Goal: Transaction & Acquisition: Purchase product/service

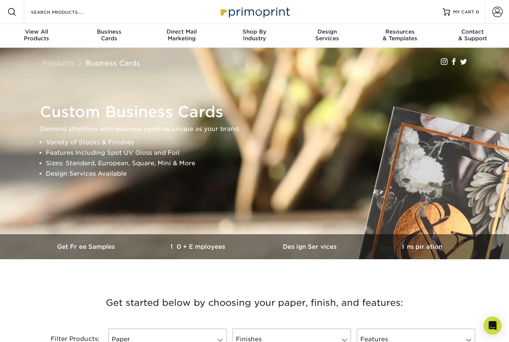
click at [109, 36] on div "Business Cards" at bounding box center [109, 34] width 73 height 13
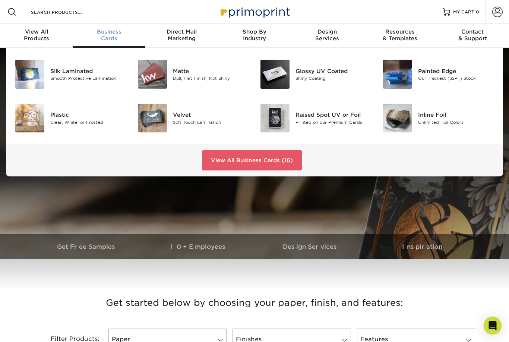
click at [323, 78] on div "Shiny Coating" at bounding box center [334, 78] width 76 height 6
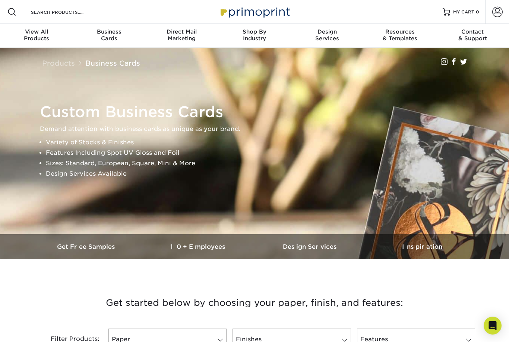
click at [181, 37] on div "Direct Mail Marketing" at bounding box center [181, 34] width 73 height 13
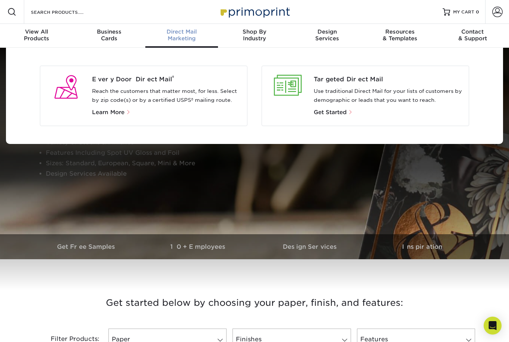
click at [254, 35] on span "Shop By" at bounding box center [254, 31] width 73 height 7
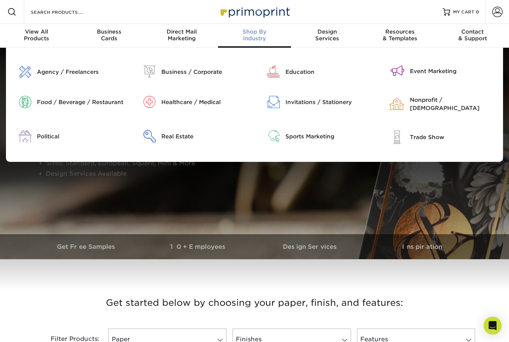
click at [186, 102] on div "Healthcare / Medical" at bounding box center [205, 102] width 88 height 8
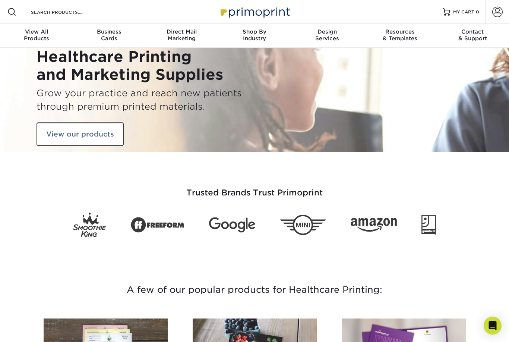
click at [79, 135] on link "View our products" at bounding box center [80, 134] width 87 height 24
click at [112, 32] on span "Business" at bounding box center [109, 31] width 73 height 7
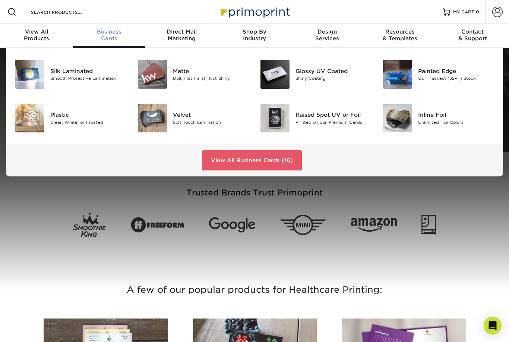
click at [325, 119] on div "Raised Spot UV or Foil" at bounding box center [334, 115] width 76 height 8
click at [179, 72] on div "Matte" at bounding box center [211, 71] width 76 height 8
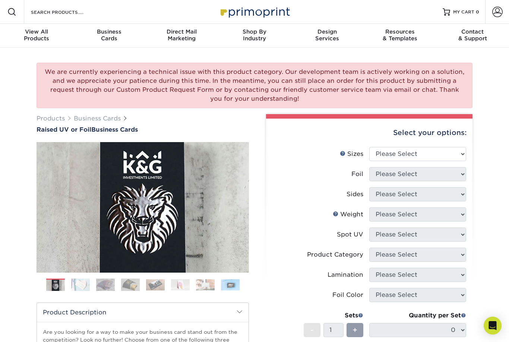
click at [85, 282] on img at bounding box center [80, 284] width 19 height 13
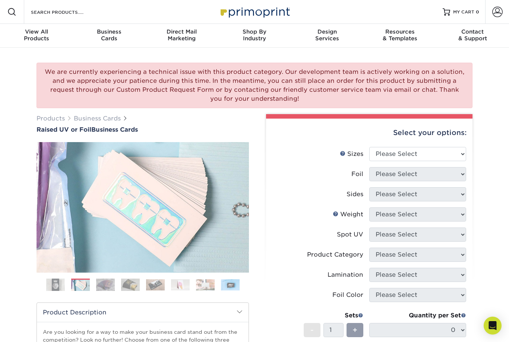
click at [109, 285] on img at bounding box center [105, 284] width 19 height 13
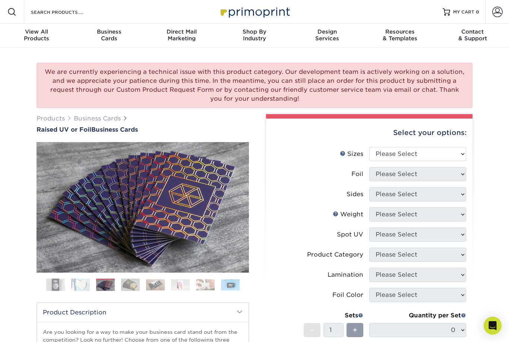
click at [135, 284] on img at bounding box center [130, 284] width 19 height 13
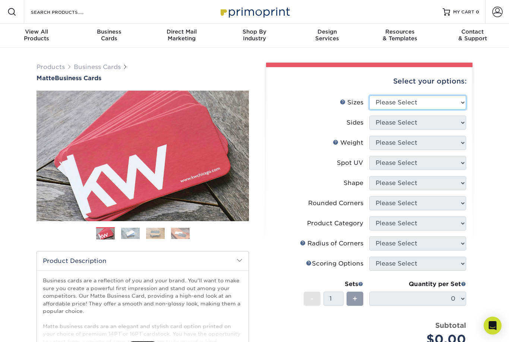
click at [446, 105] on select "Please Select 1.5" x 3.5" - Mini 1.75" x 3.5" - Mini 2" x 2" - Square 2" x 3" -…" at bounding box center [417, 102] width 97 height 14
select select "2.00x3.50"
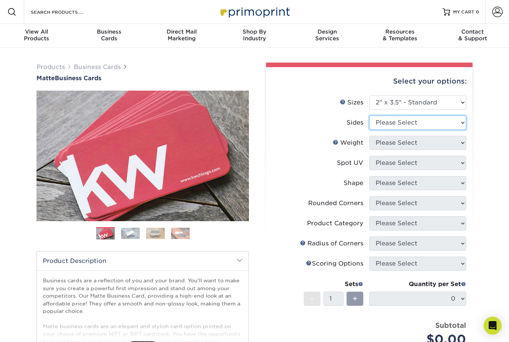
click at [446, 124] on select "Please Select Print Both Sides Print Front Only" at bounding box center [417, 123] width 97 height 14
select select "13abbda7-1d64-4f25-8bb2-c179b224825d"
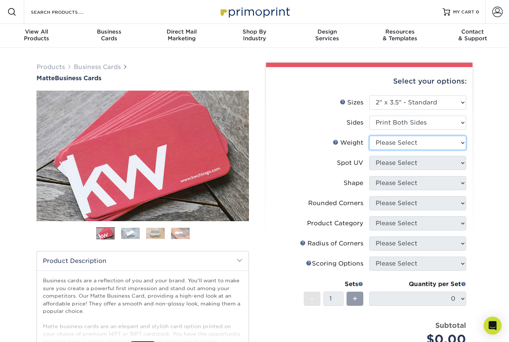
click at [456, 142] on select "Please Select 16PT 14PT" at bounding box center [417, 143] width 97 height 14
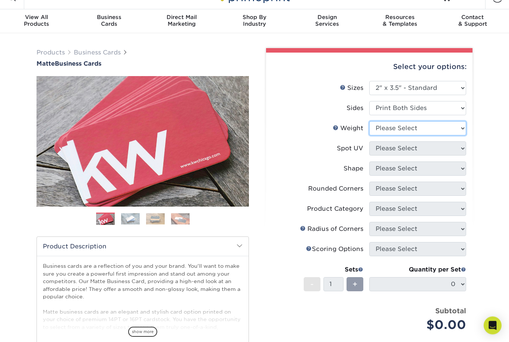
scroll to position [15, 0]
click at [459, 126] on select "Please Select 16PT 14PT" at bounding box center [417, 128] width 97 height 14
select select "16PT"
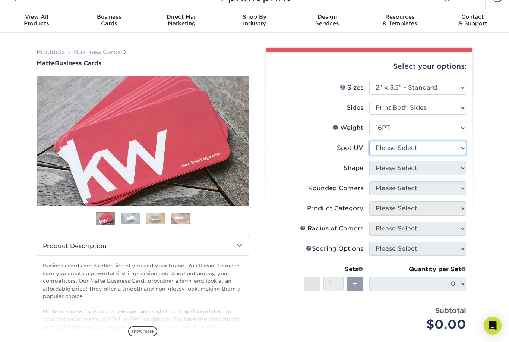
click at [458, 149] on select "Please Select No Spot UV Front and Back (Both Sides) Front Only Back Only" at bounding box center [417, 148] width 97 height 14
select select "1"
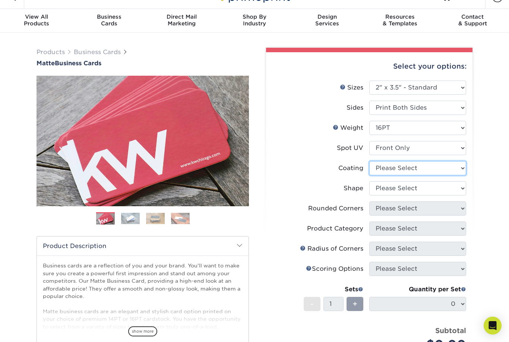
click at [458, 168] on select at bounding box center [417, 168] width 97 height 14
select select "121bb7b5-3b4d-429f-bd8d-bbf80e953313"
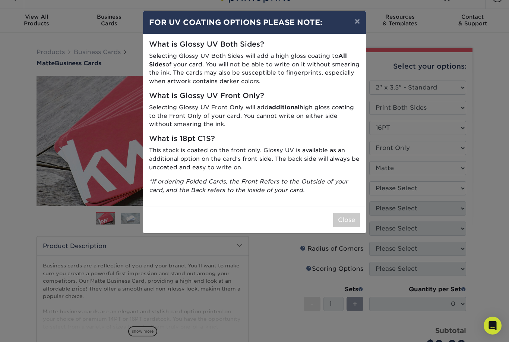
click at [354, 21] on button "×" at bounding box center [357, 21] width 17 height 21
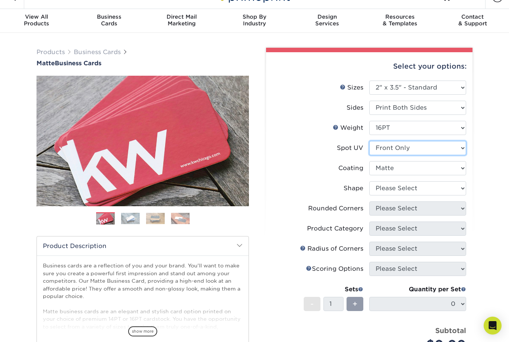
click at [463, 148] on select "Please Select No Spot UV Front and Back (Both Sides) Front Only Back Only" at bounding box center [417, 148] width 97 height 14
select select "3"
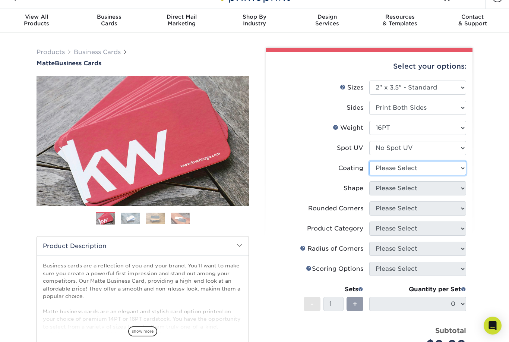
click at [454, 167] on select at bounding box center [417, 168] width 97 height 14
select select "121bb7b5-3b4d-429f-bd8d-bbf80e953313"
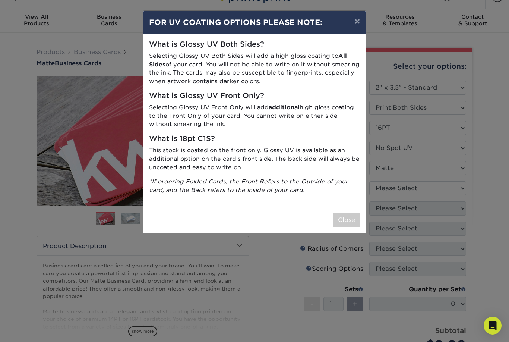
click at [347, 215] on button "Close" at bounding box center [346, 220] width 27 height 14
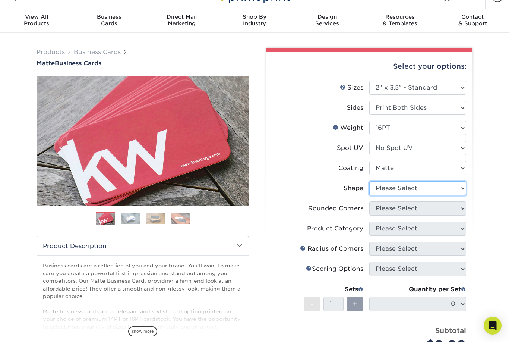
click at [446, 186] on select "Please Select Standard Oval" at bounding box center [417, 188] width 97 height 14
select select "standard"
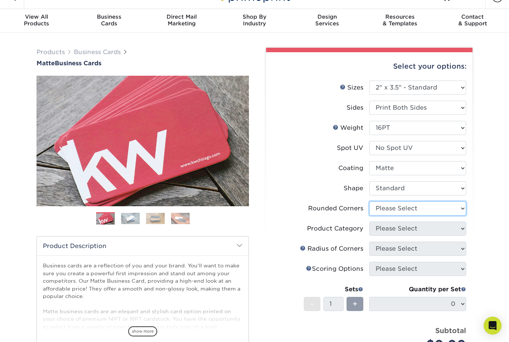
click at [436, 206] on select "Please Select Yes - Round 2 Corners Yes - Round 4 Corners No" at bounding box center [417, 208] width 97 height 14
select select "7672df9e-0e0a-464d-8e1f-920c575e4da3"
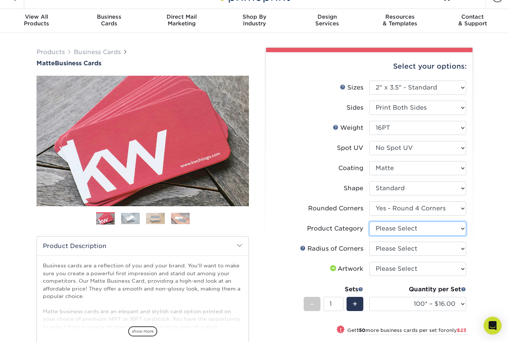
click at [447, 229] on select "Please Select Business Cards" at bounding box center [417, 228] width 97 height 14
select select "3b5148f1-0588-4f88-a218-97bcfdce65c1"
click at [411, 248] on select "Please Select Rounded 1/8" Rounded 1/4"" at bounding box center [417, 249] width 97 height 14
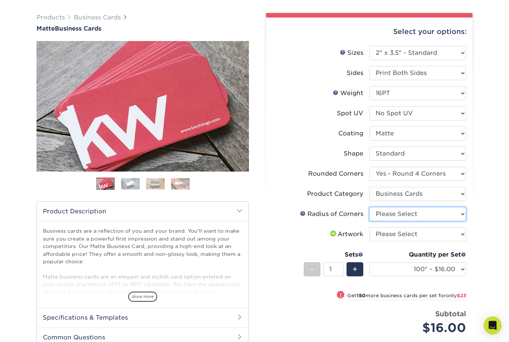
scroll to position [50, 0]
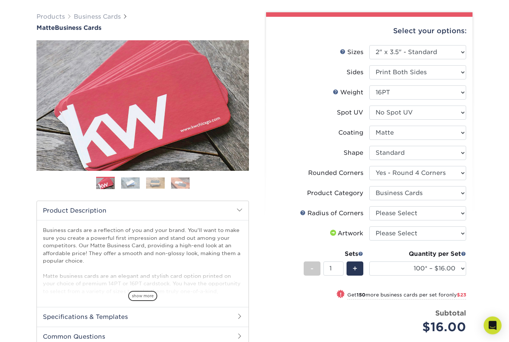
click at [150, 296] on span "show more" at bounding box center [142, 296] width 29 height 10
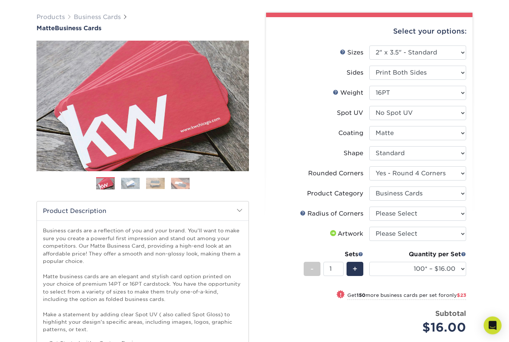
scroll to position [49, 0]
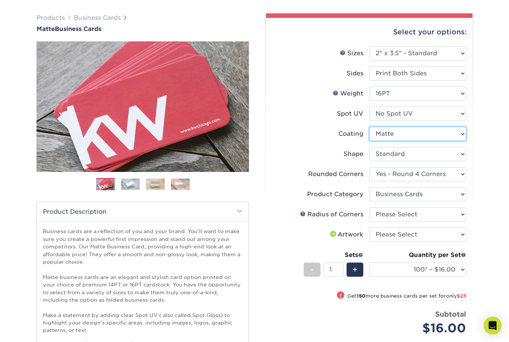
click at [457, 132] on select at bounding box center [417, 134] width 97 height 14
click at [460, 110] on select "Please Select No Spot UV Front and Back (Both Sides) Front Only Back Only" at bounding box center [417, 114] width 97 height 14
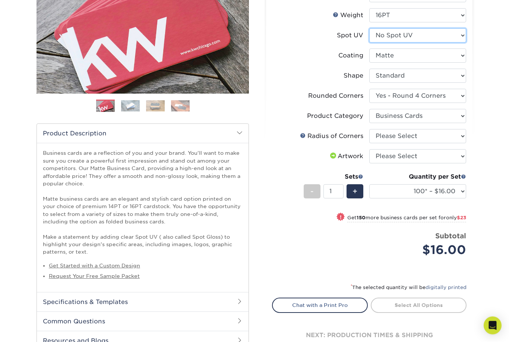
scroll to position [127, 0]
click at [449, 37] on select "Please Select No Spot UV Front and Back (Both Sides) Front Only Back Only" at bounding box center [417, 35] width 97 height 14
select select "1"
select select "-1"
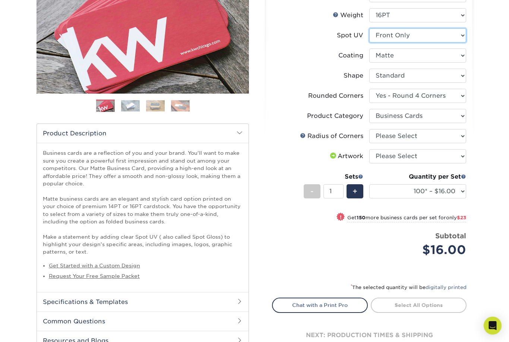
select select
select select "-1"
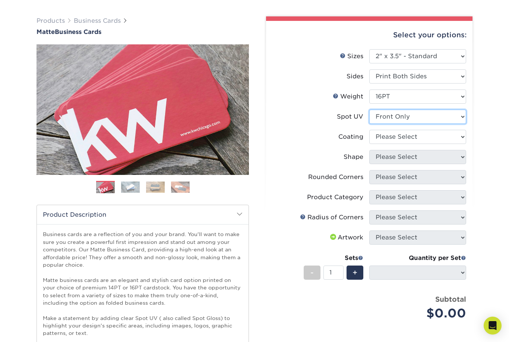
scroll to position [60, 0]
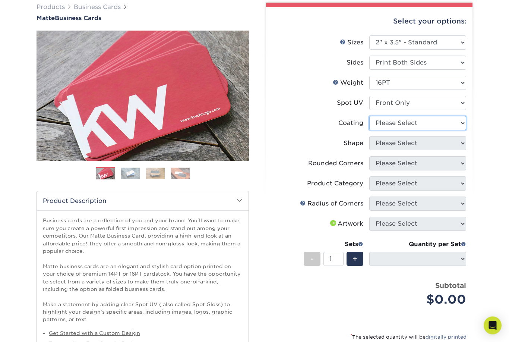
click at [459, 124] on select at bounding box center [417, 123] width 97 height 14
select select "121bb7b5-3b4d-429f-bd8d-bbf80e953313"
select select
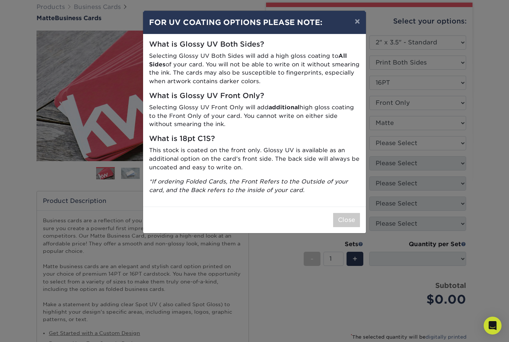
click at [350, 214] on button "Close" at bounding box center [346, 220] width 27 height 14
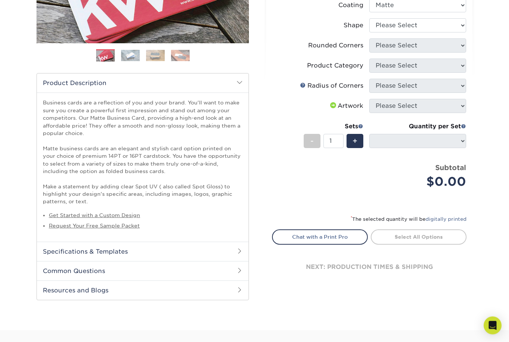
scroll to position [178, 0]
click at [134, 212] on link "Get Started with a Custom Design" at bounding box center [94, 215] width 91 height 6
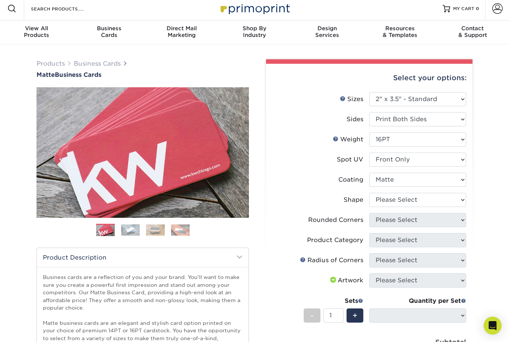
scroll to position [0, 0]
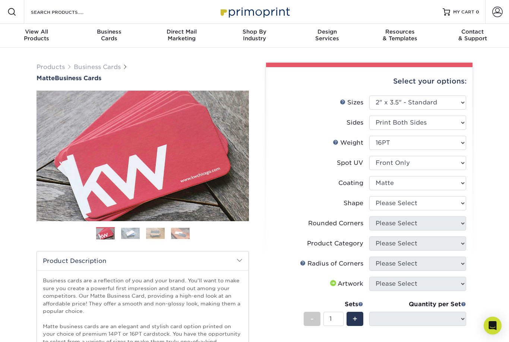
click at [133, 233] on img at bounding box center [130, 233] width 19 height 12
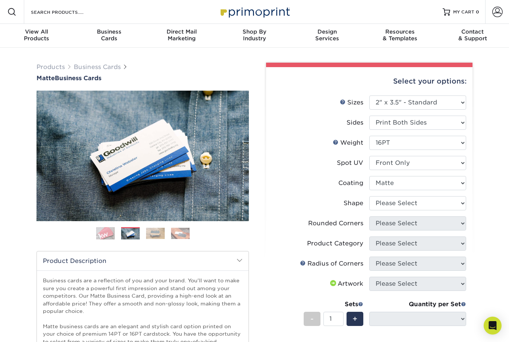
click at [157, 233] on img at bounding box center [155, 233] width 19 height 12
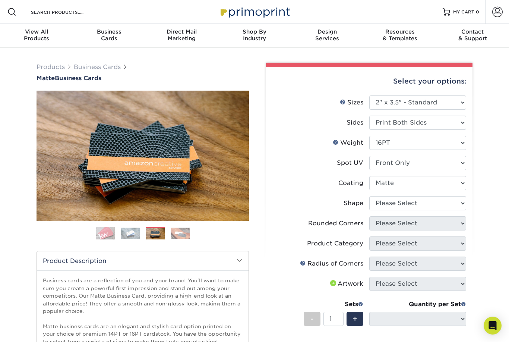
click at [181, 231] on img at bounding box center [180, 233] width 19 height 12
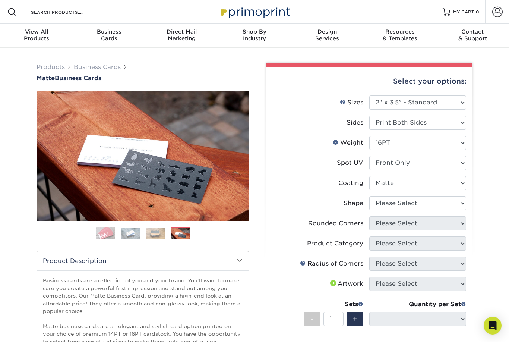
click at [106, 233] on img at bounding box center [105, 233] width 19 height 19
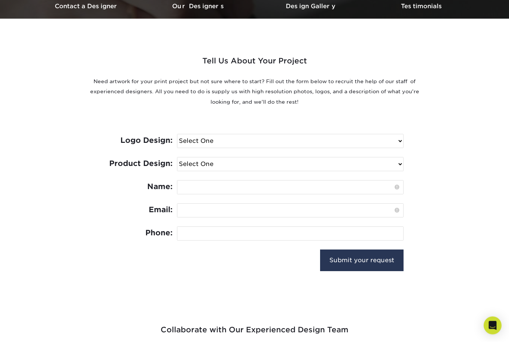
scroll to position [240, 0]
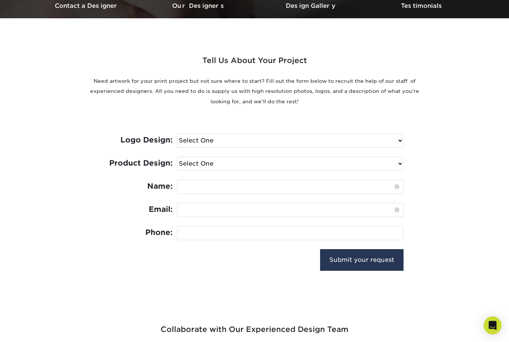
click at [396, 139] on select "Select One I need a logo design: $300 No thank you" at bounding box center [290, 140] width 226 height 13
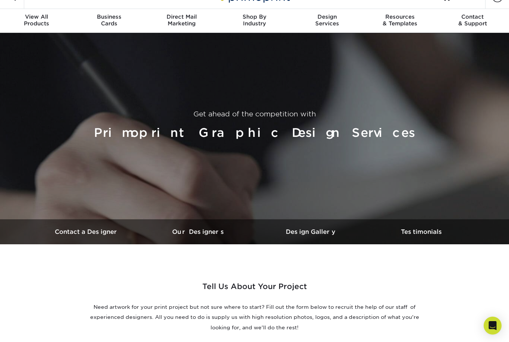
scroll to position [0, 0]
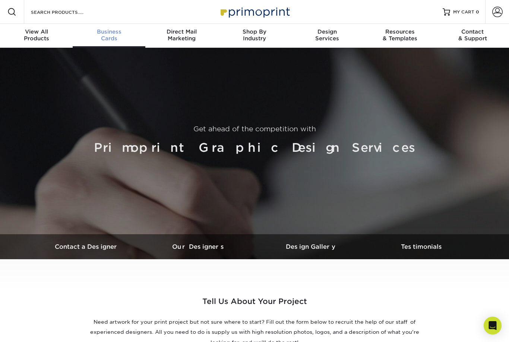
click at [114, 41] on div "Business Cards" at bounding box center [109, 34] width 73 height 13
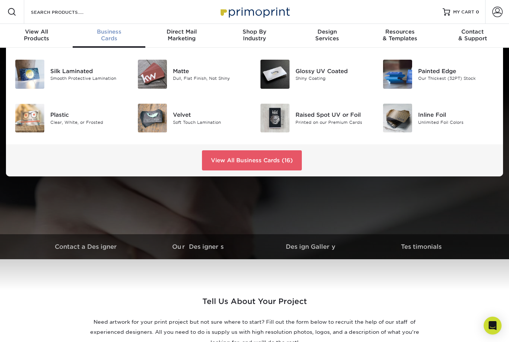
click at [319, 119] on div "Printed on our Premium Cards" at bounding box center [334, 122] width 76 height 6
